Goal: Information Seeking & Learning: Learn about a topic

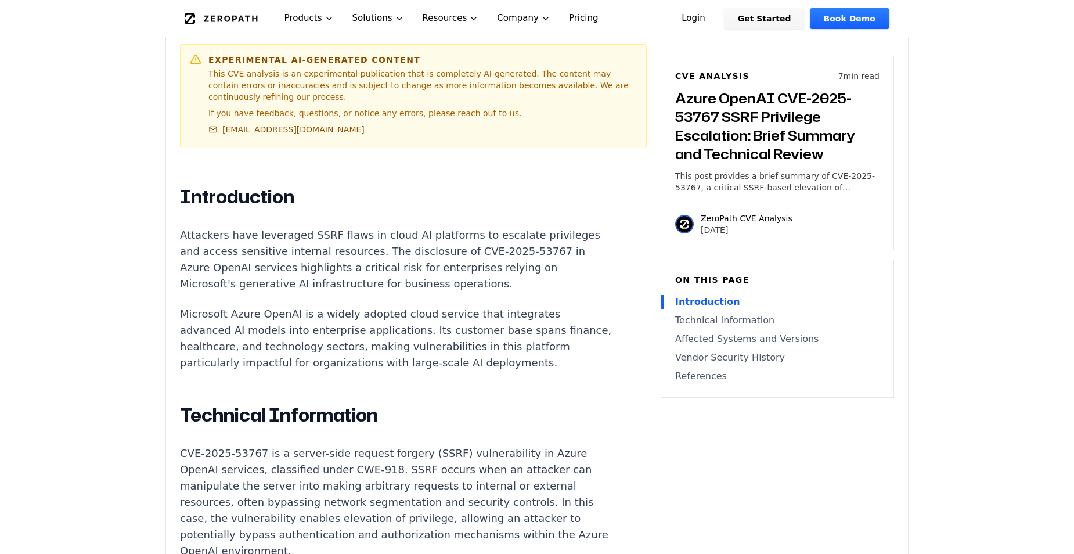
scroll to position [639, 0]
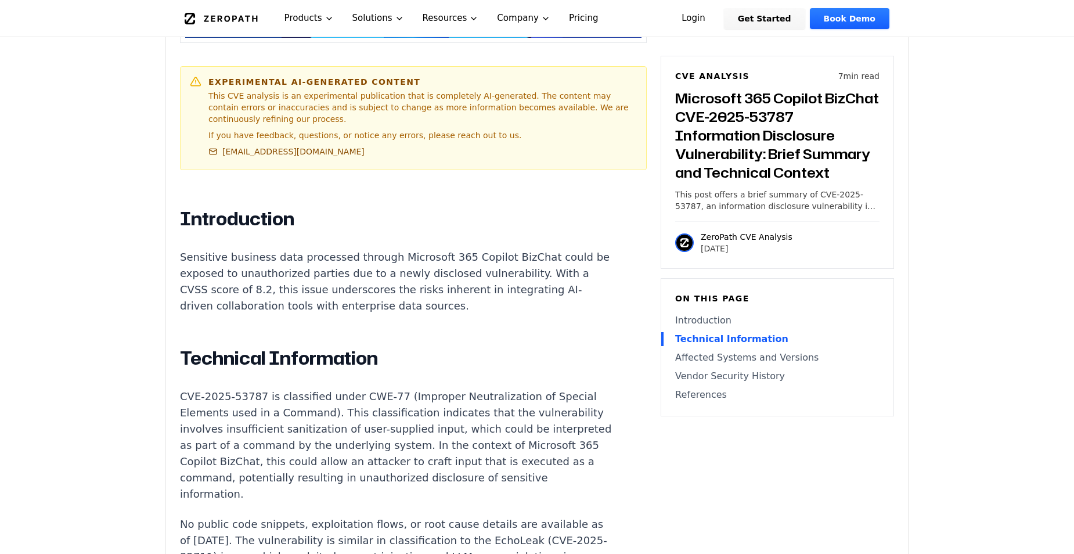
scroll to position [697, 0]
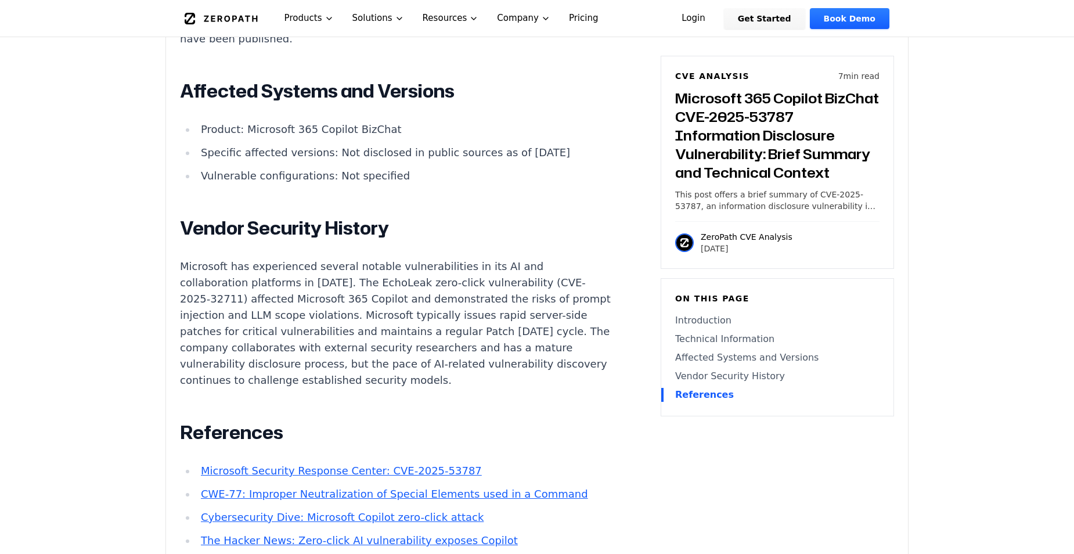
scroll to position [929, 0]
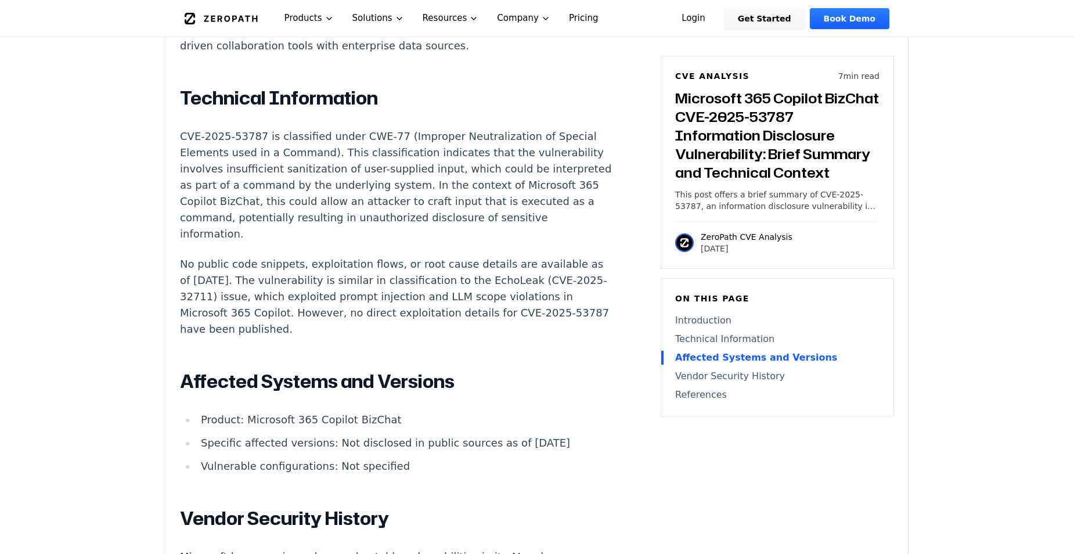
click at [675, 314] on link "Introduction" at bounding box center [777, 321] width 204 height 14
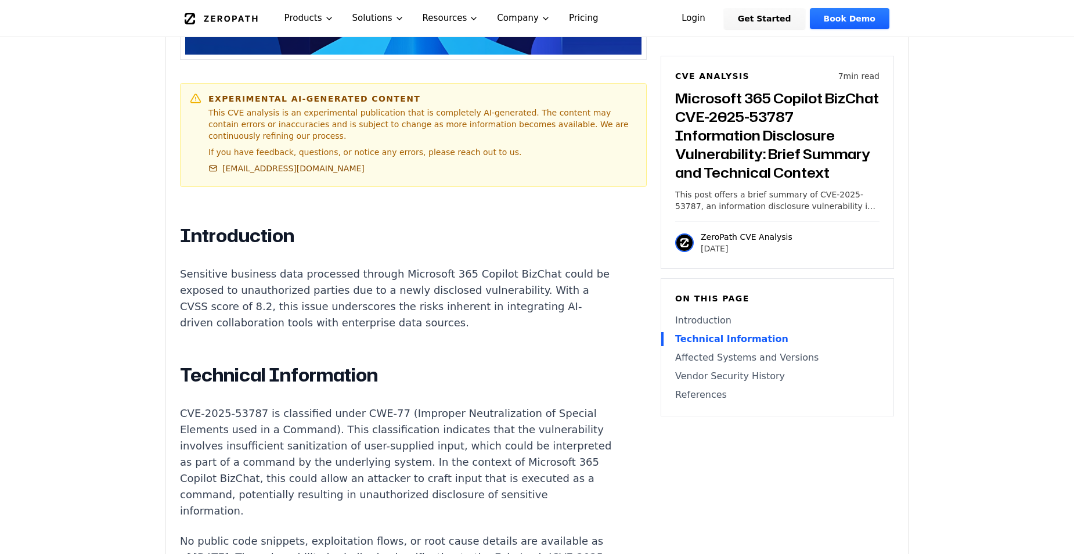
click at [675, 332] on link "Technical Information" at bounding box center [777, 339] width 204 height 14
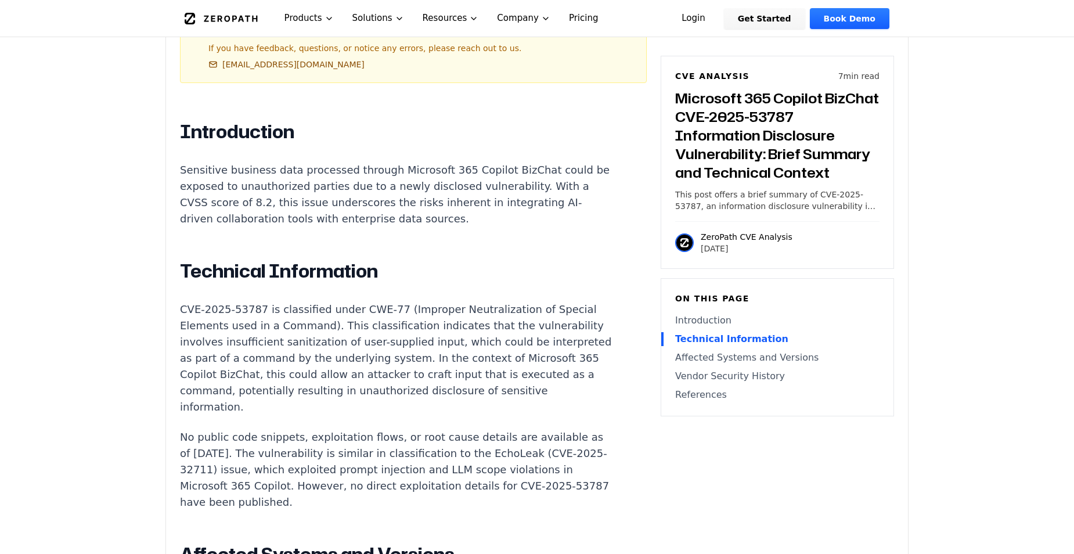
click at [675, 314] on nav "Introduction Technical Information Affected Systems and Versions Vendor Securit…" at bounding box center [777, 358] width 204 height 88
click at [675, 388] on link "References" at bounding box center [777, 395] width 204 height 14
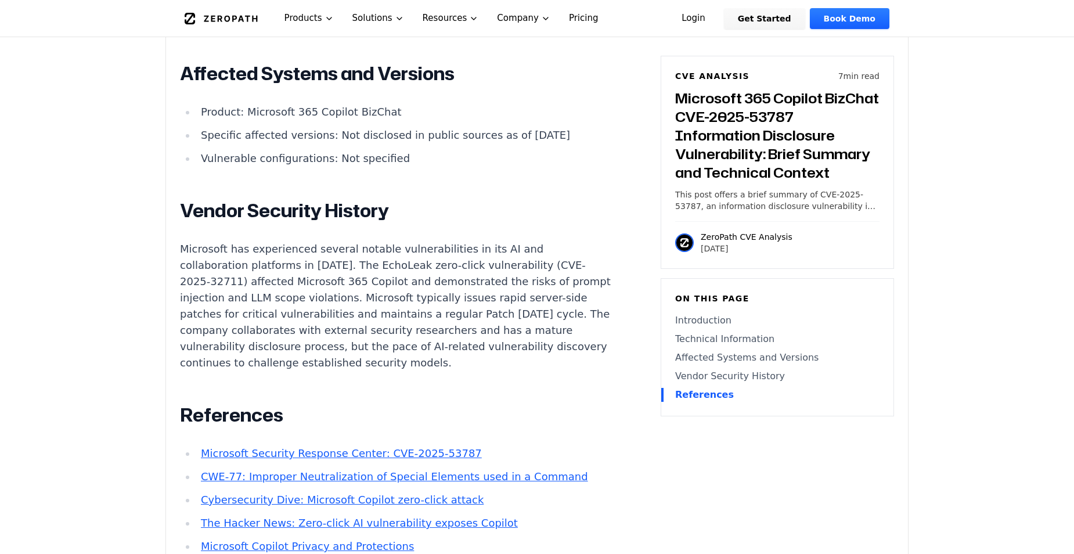
click at [675, 369] on link "Vendor Security History" at bounding box center [777, 376] width 204 height 14
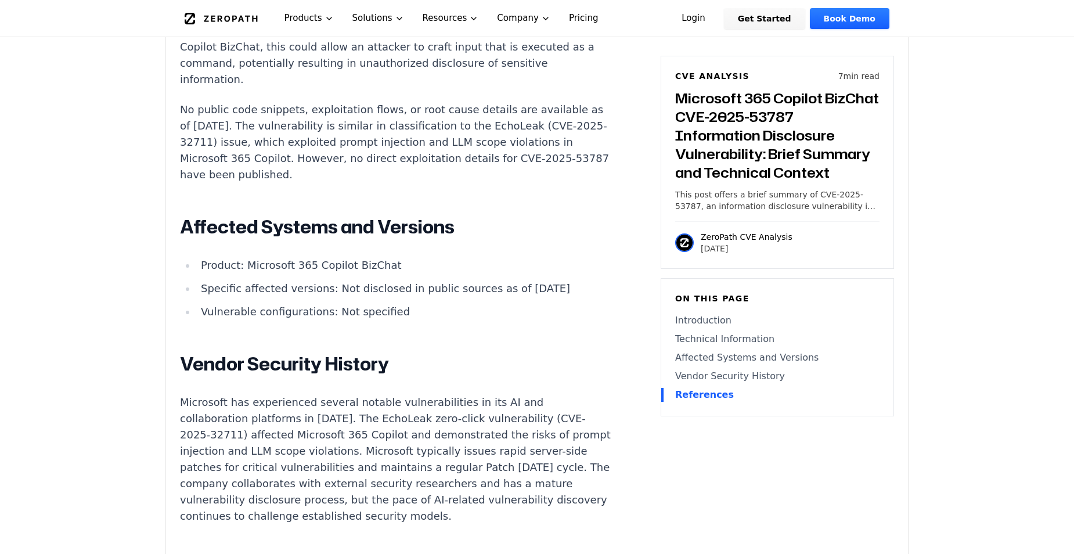
click at [675, 314] on link "Introduction" at bounding box center [777, 321] width 204 height 14
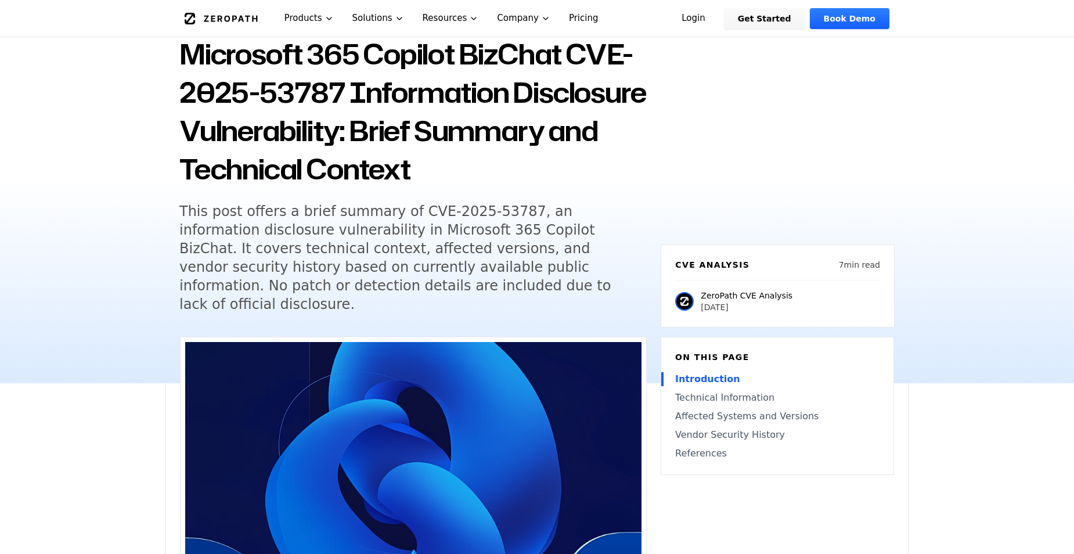
scroll to position [0, 0]
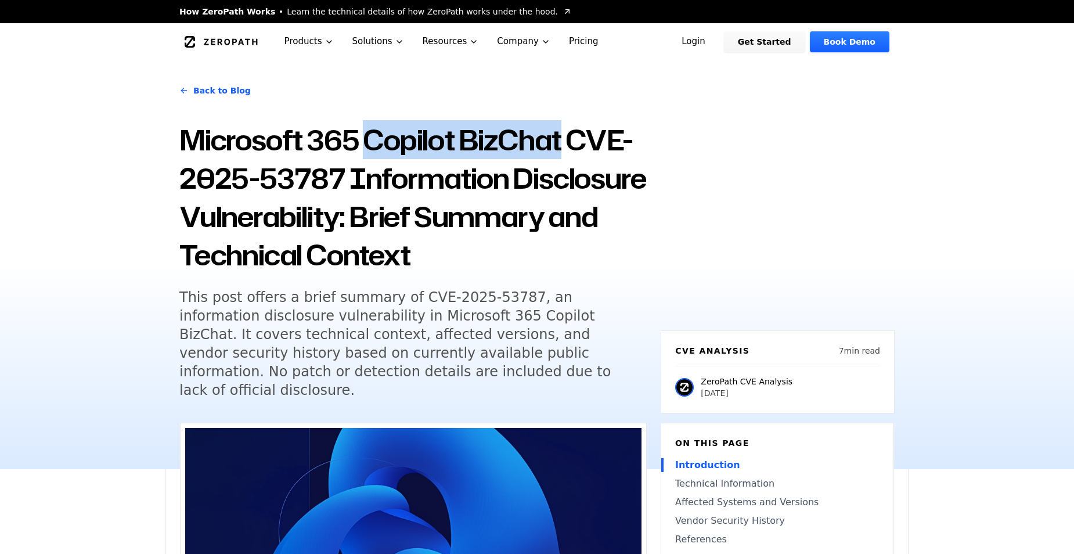
drag, startPoint x: 411, startPoint y: 116, endPoint x: 558, endPoint y: 106, distance: 147.8
click at [558, 121] on h1 "Microsoft 365 Copilot BizChat CVE-2025-53787 Information Disclosure Vulnerabili…" at bounding box center [412, 197] width 467 height 153
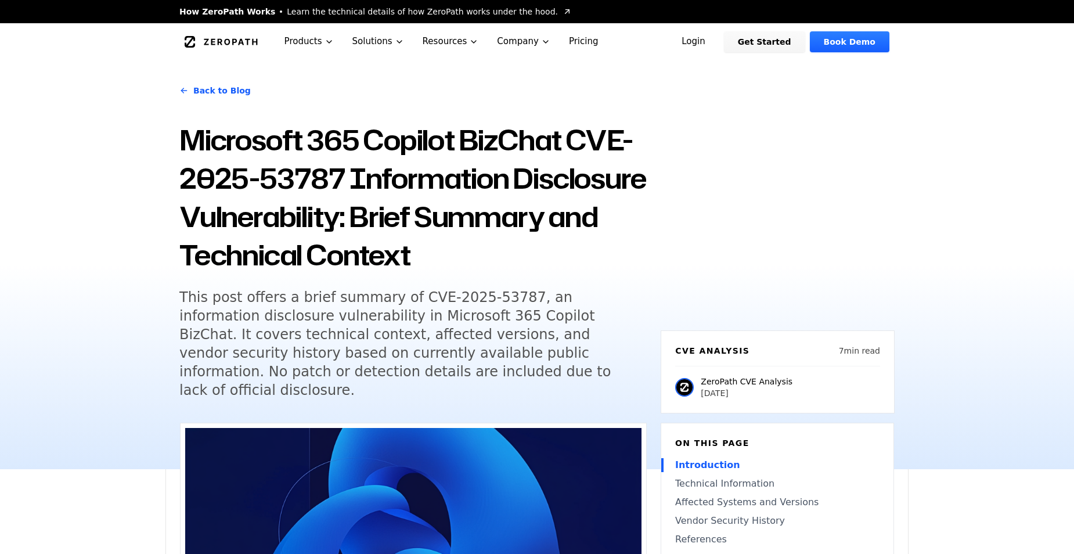
click at [197, 244] on div "Back to Blog Microsoft 365 Copilot BizChat CVE-2025-53787 Information Disclosur…" at bounding box center [537, 264] width 1074 height 409
drag, startPoint x: 614, startPoint y: 216, endPoint x: 545, endPoint y: 140, distance: 102.8
click at [614, 216] on div "Back to Blog Microsoft 365 Copilot BizChat CVE-2025-53787 Information Disclosur…" at bounding box center [412, 243] width 467 height 339
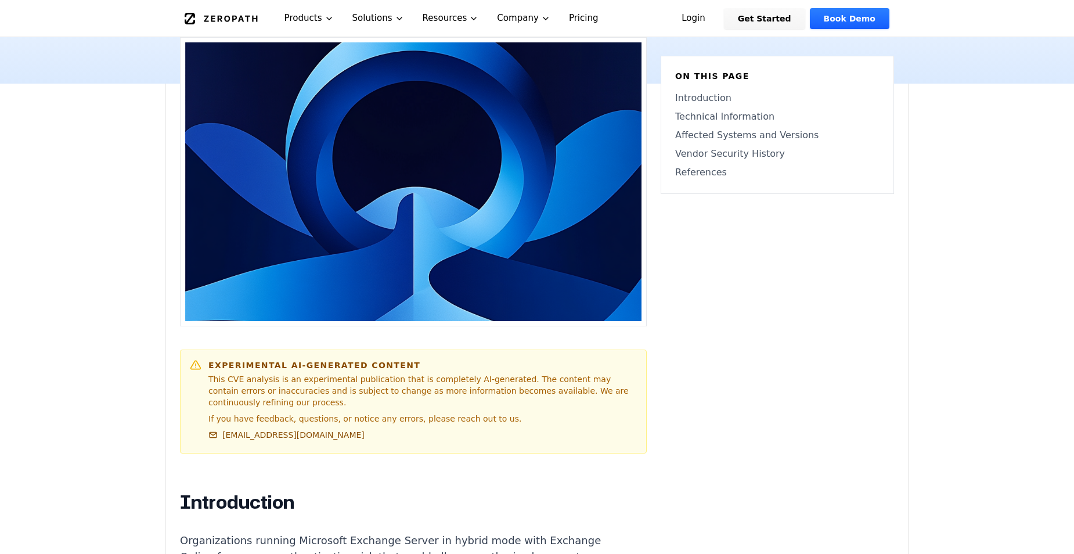
scroll to position [465, 0]
